Goal: Transaction & Acquisition: Purchase product/service

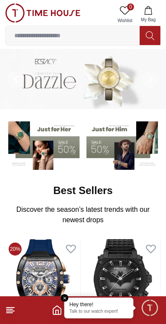
click at [76, 39] on input at bounding box center [73, 35] width 134 height 17
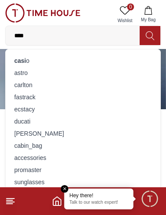
type input "*****"
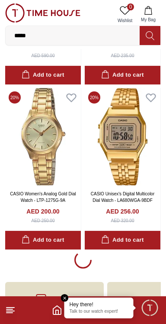
scroll to position [1486, 0]
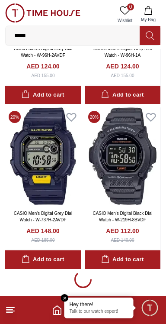
scroll to position [4767, 0]
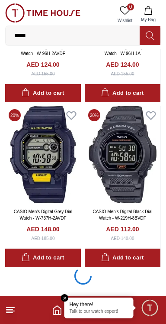
scroll to position [4833, 0]
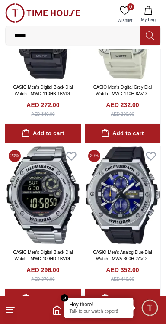
scroll to position [5384, 0]
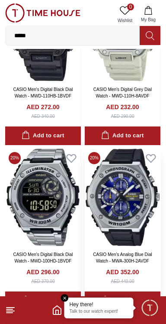
click at [124, 209] on img at bounding box center [123, 197] width 76 height 97
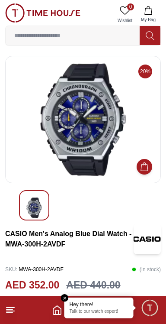
click at [62, 133] on img at bounding box center [83, 119] width 141 height 113
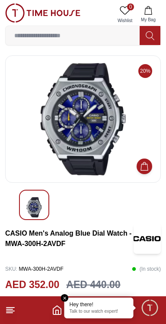
scroll to position [3, 0]
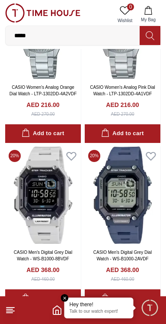
scroll to position [4067, 0]
click at [120, 228] on img at bounding box center [123, 194] width 76 height 97
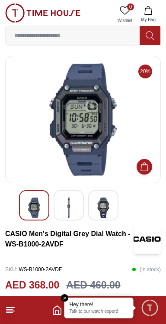
click at [68, 212] on img at bounding box center [69, 207] width 16 height 20
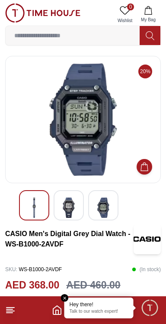
click at [106, 213] on img at bounding box center [104, 207] width 16 height 20
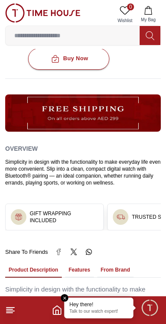
scroll to position [382, 0]
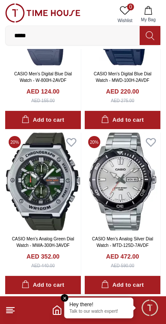
scroll to position [1111, 0]
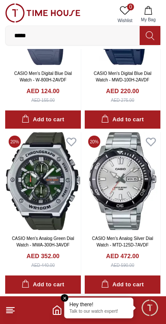
click at [10, 313] on line at bounding box center [9, 313] width 6 height 0
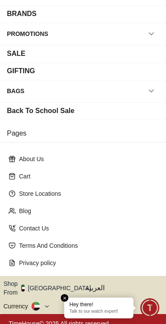
scroll to position [120, 0]
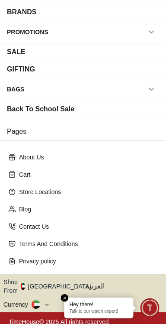
click at [94, 283] on icon "button" at bounding box center [95, 286] width 3 height 6
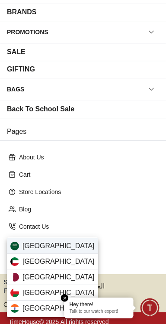
click at [65, 244] on div "[GEOGRAPHIC_DATA]" at bounding box center [52, 246] width 91 height 16
